Goal: Information Seeking & Learning: Learn about a topic

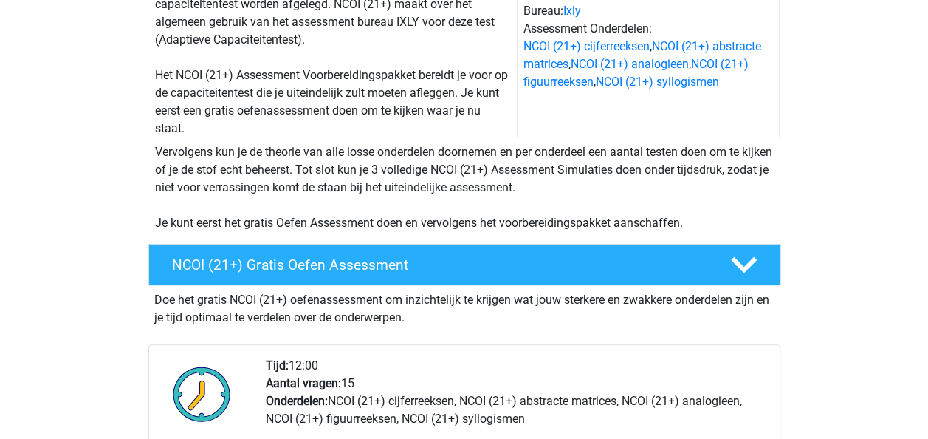
scroll to position [202, 0]
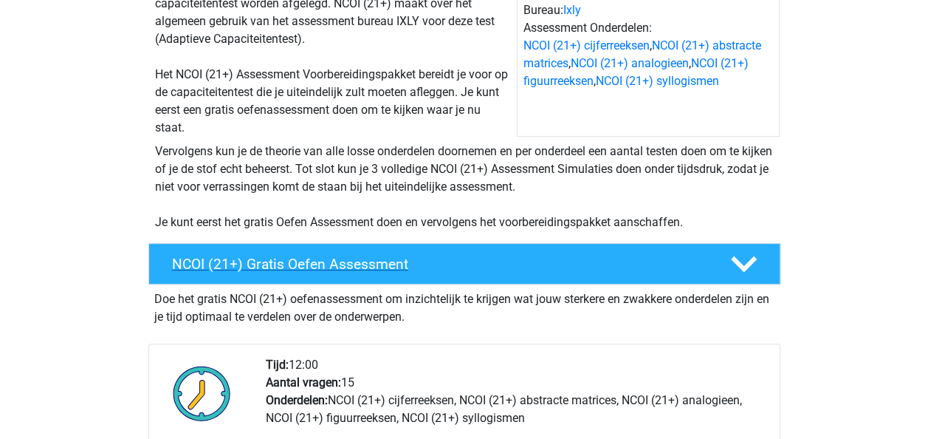
click at [277, 269] on h4 "NCOI (21+) Gratis Oefen Assessment" at bounding box center [439, 264] width 535 height 17
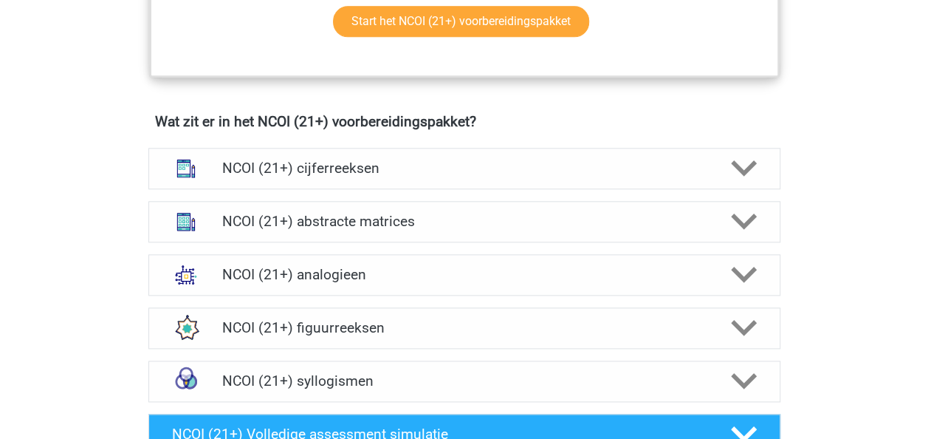
scroll to position [760, 0]
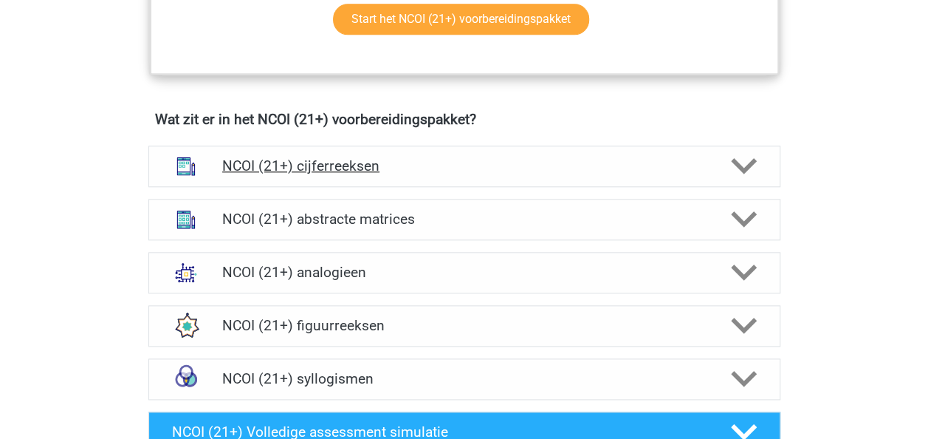
click at [284, 165] on h4 "NCOI (21+) cijferreeksen" at bounding box center [464, 165] width 484 height 17
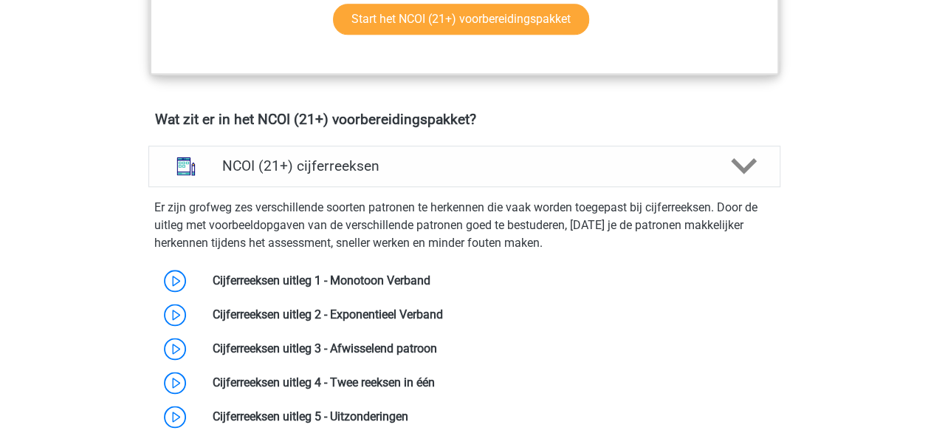
scroll to position [855, 0]
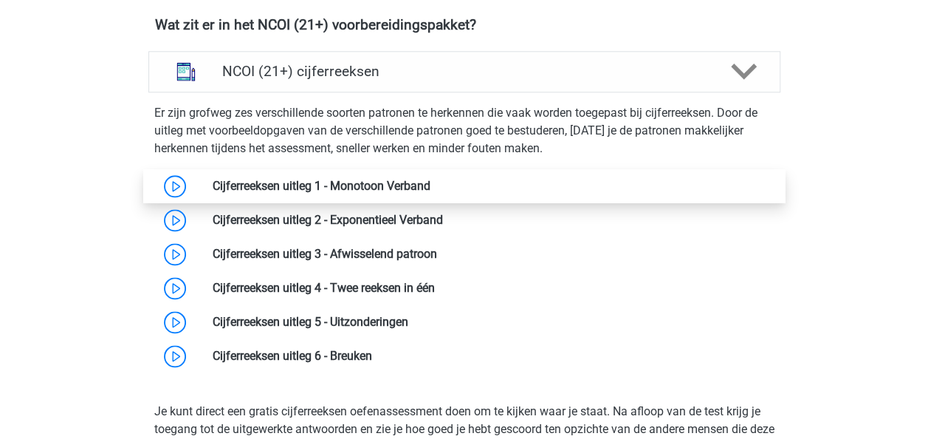
click at [431, 188] on link at bounding box center [431, 186] width 0 height 14
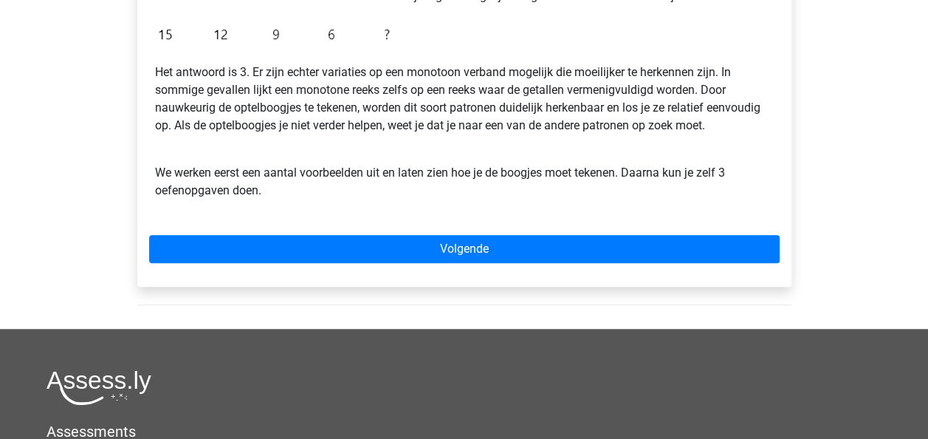
scroll to position [451, 0]
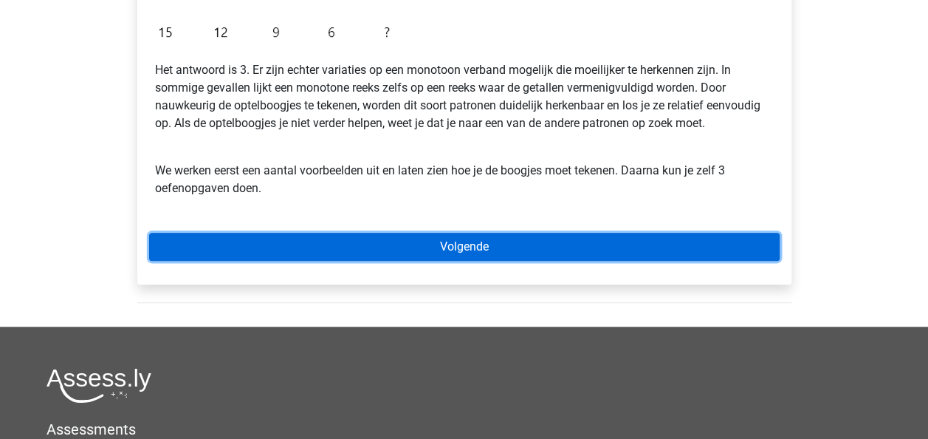
click at [236, 244] on link "Volgende" at bounding box center [464, 247] width 631 height 28
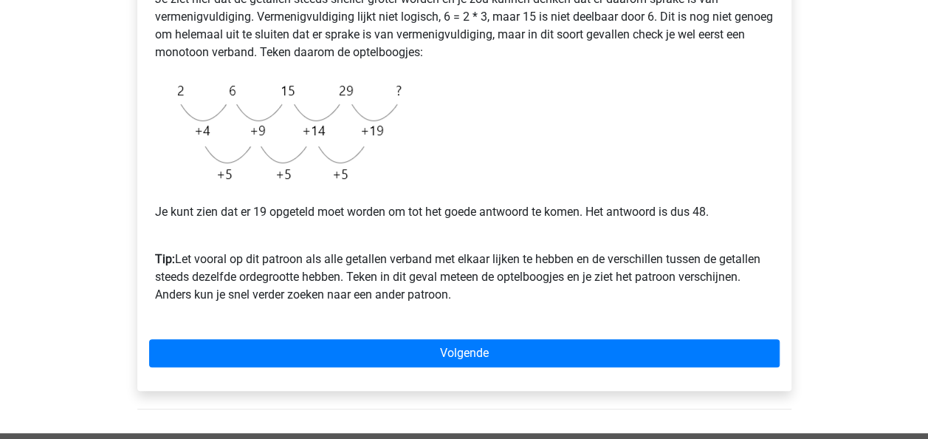
scroll to position [355, 0]
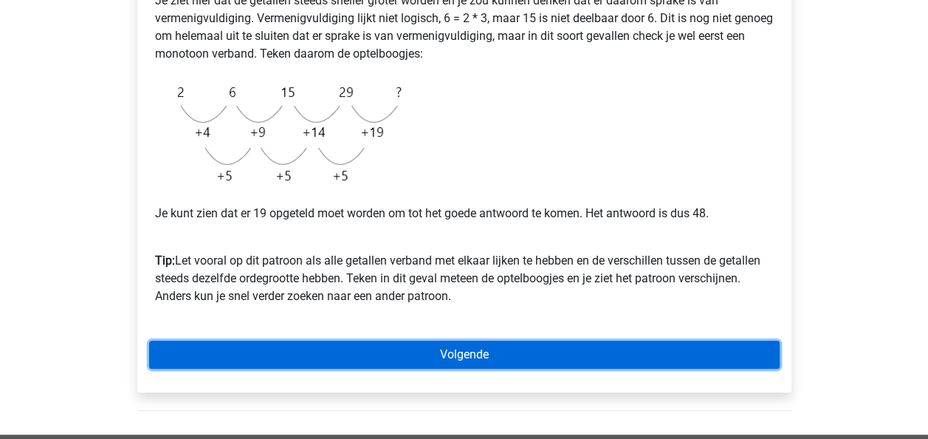
click at [545, 363] on link "Volgende" at bounding box center [464, 354] width 631 height 28
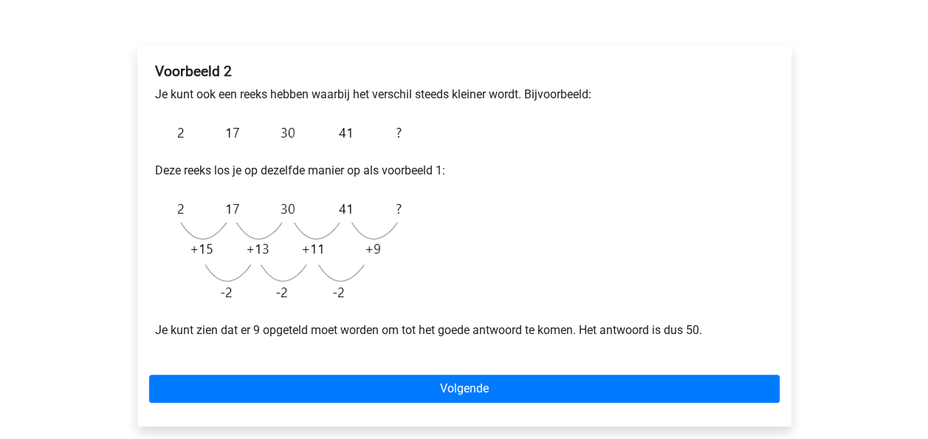
scroll to position [210, 0]
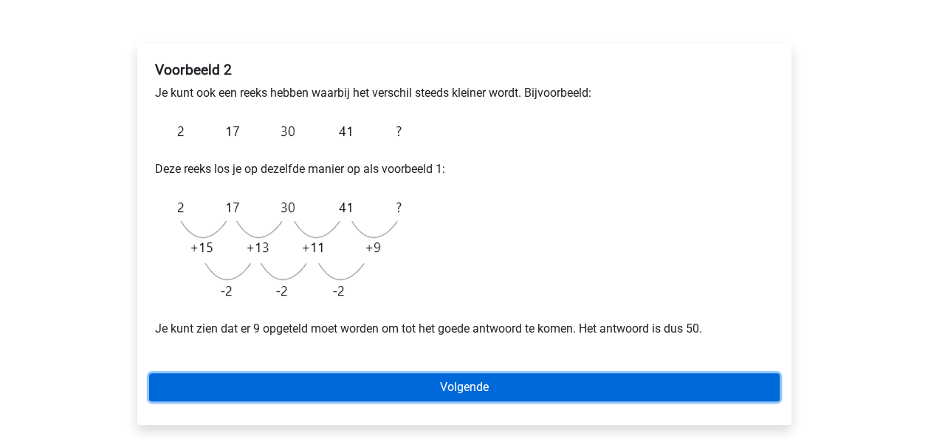
click at [523, 383] on link "Volgende" at bounding box center [464, 387] width 631 height 28
